Goal: Navigation & Orientation: Find specific page/section

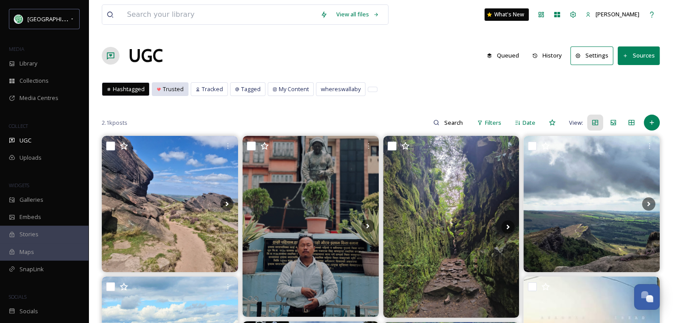
click at [170, 88] on span "Trusted" at bounding box center [173, 89] width 21 height 8
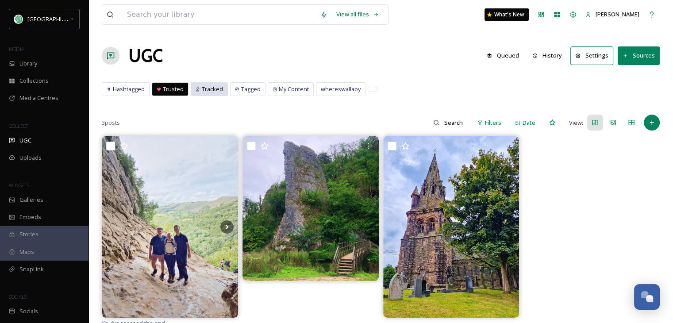
click at [202, 87] on span "Tracked" at bounding box center [212, 89] width 21 height 8
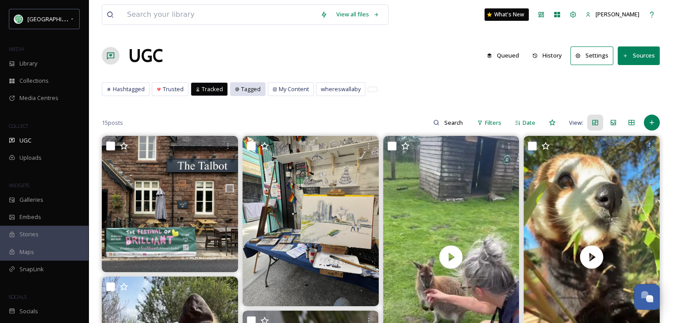
click at [246, 88] on span "Tagged" at bounding box center [250, 89] width 19 height 8
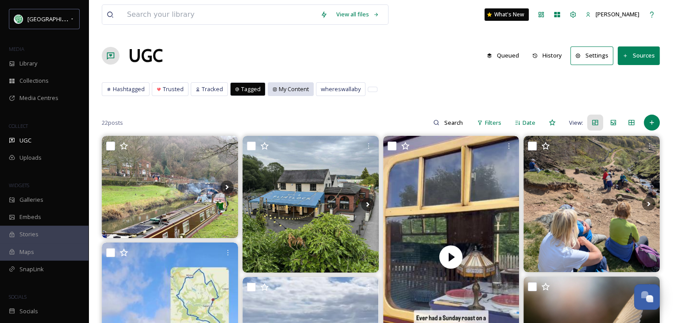
click at [274, 91] on icon at bounding box center [275, 89] width 4 height 4
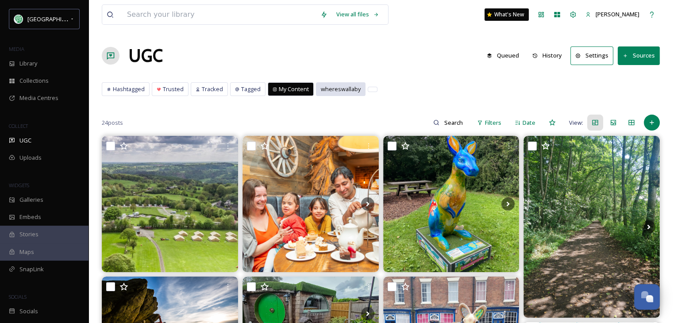
click at [342, 92] on span "whereswallaby" at bounding box center [341, 89] width 40 height 8
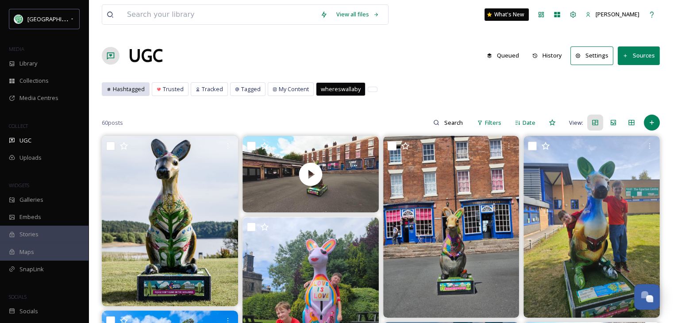
click at [134, 87] on span "Hashtagged" at bounding box center [129, 89] width 32 height 8
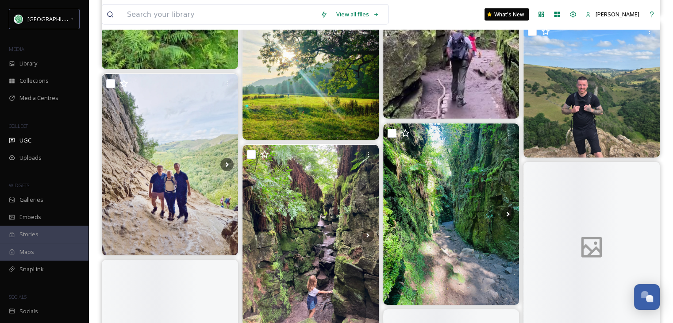
scroll to position [5309, 0]
